Goal: Information Seeking & Learning: Learn about a topic

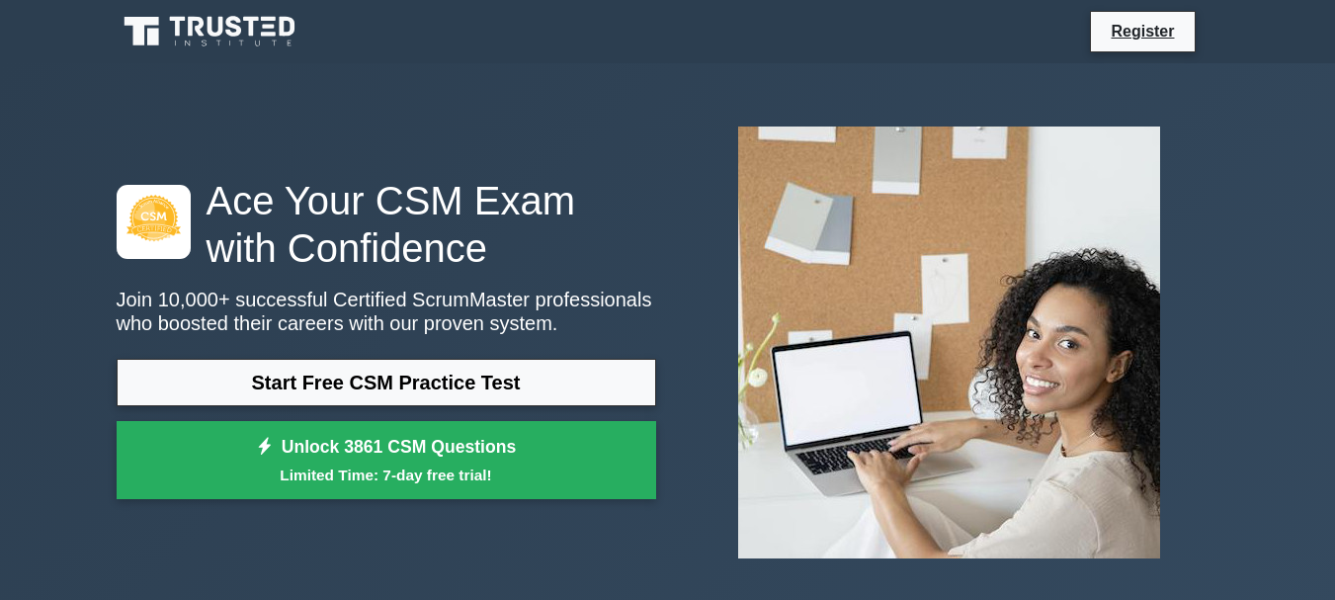
click at [470, 393] on link "Start Free CSM Practice Test" at bounding box center [386, 382] width 539 height 47
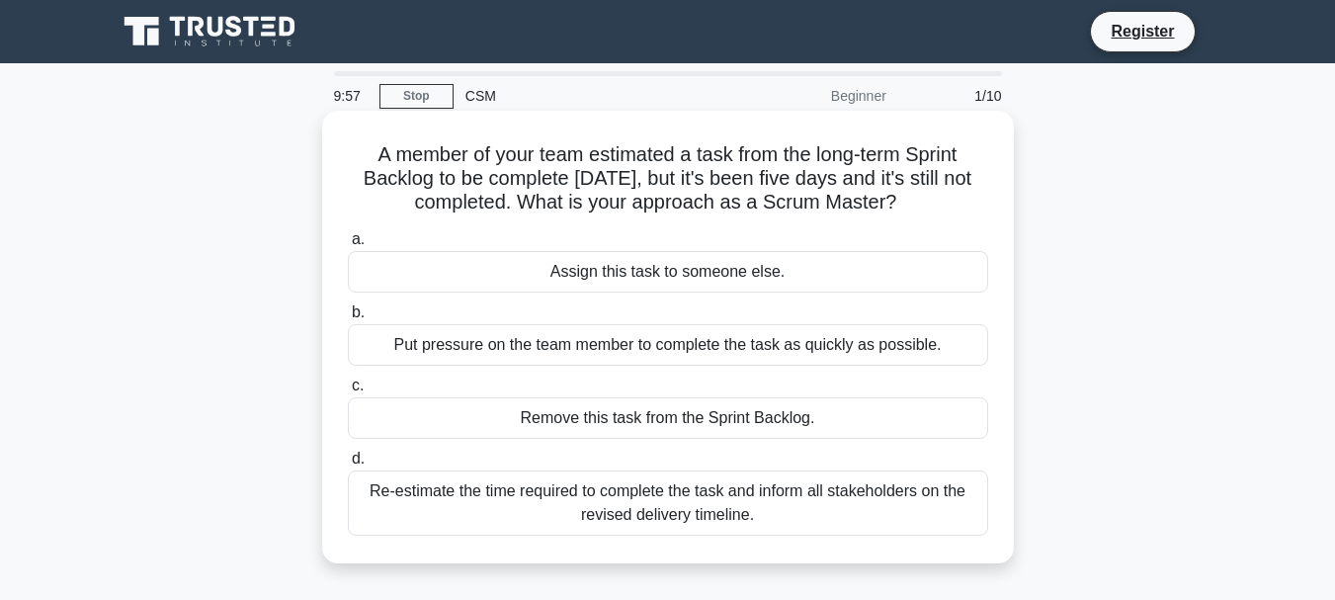
click at [523, 269] on div "Assign this task to someone else." at bounding box center [668, 271] width 640 height 41
click at [348, 246] on input "a. Assign this task to someone else." at bounding box center [348, 239] width 0 height 13
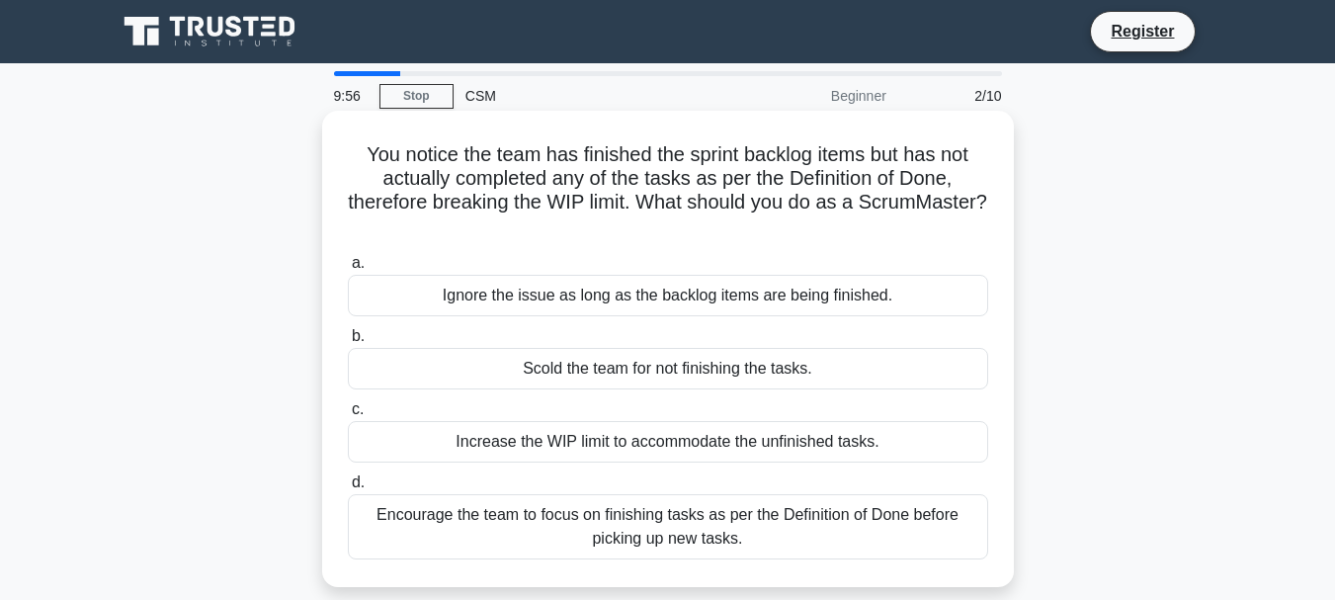
click at [530, 305] on div "Ignore the issue as long as the backlog items are being finished." at bounding box center [668, 295] width 640 height 41
click at [348, 270] on input "a. Ignore the issue as long as the backlog items are being finished." at bounding box center [348, 263] width 0 height 13
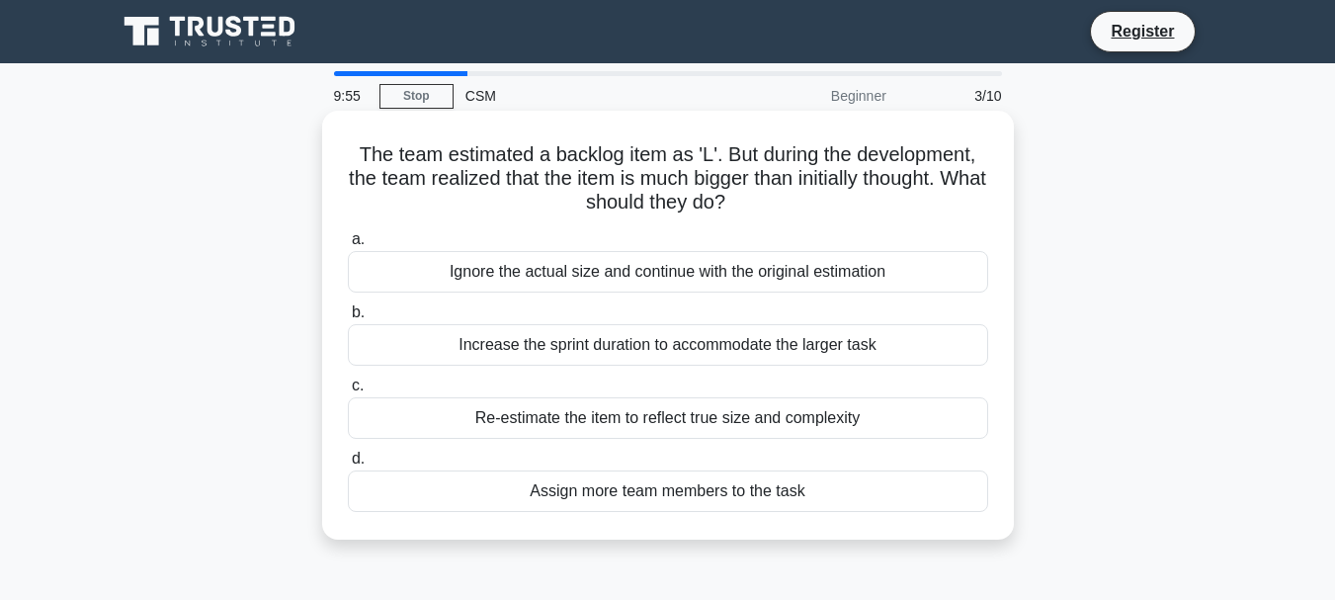
click at [520, 354] on div "Increase the sprint duration to accommodate the larger task" at bounding box center [668, 344] width 640 height 41
click at [348, 319] on input "b. Increase the sprint duration to accommodate the larger task" at bounding box center [348, 312] width 0 height 13
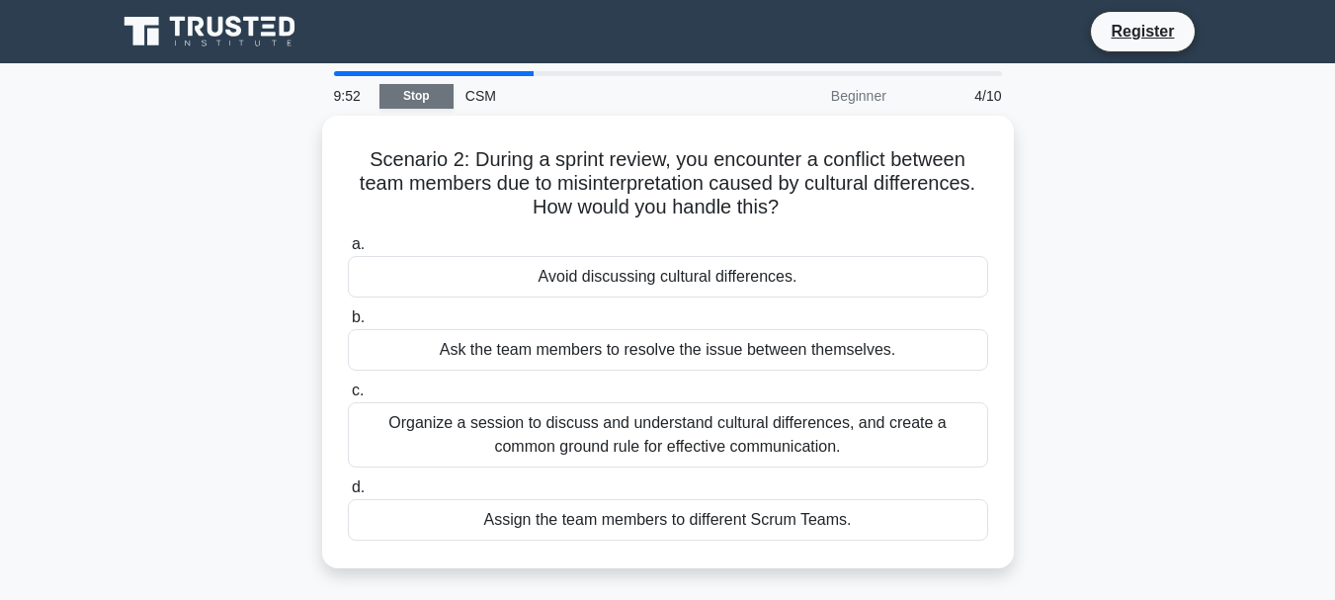
click at [424, 94] on link "Stop" at bounding box center [416, 96] width 74 height 25
